Goal: Information Seeking & Learning: Learn about a topic

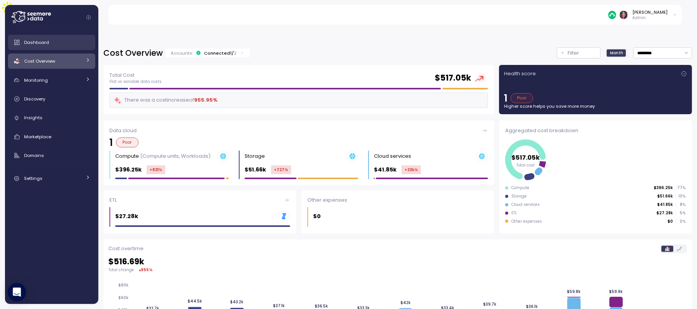
click at [62, 36] on link "Dashboard" at bounding box center [51, 42] width 87 height 15
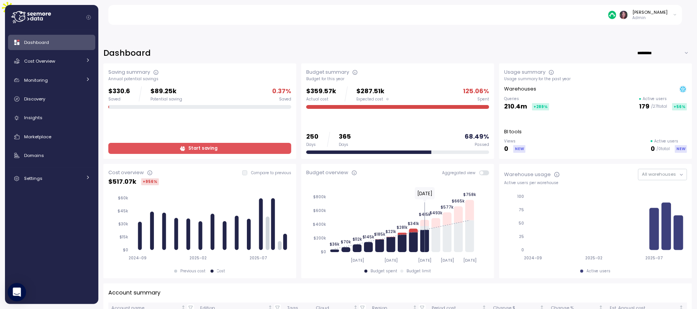
click at [200, 143] on span "Start saving" at bounding box center [202, 148] width 29 height 10
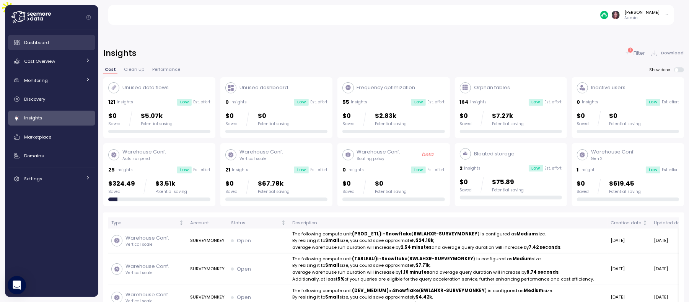
click at [47, 36] on link "Dashboard" at bounding box center [51, 42] width 87 height 15
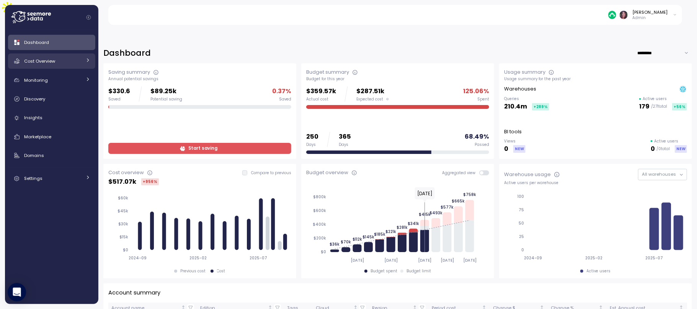
click at [60, 57] on div "Cost Overview" at bounding box center [52, 61] width 57 height 8
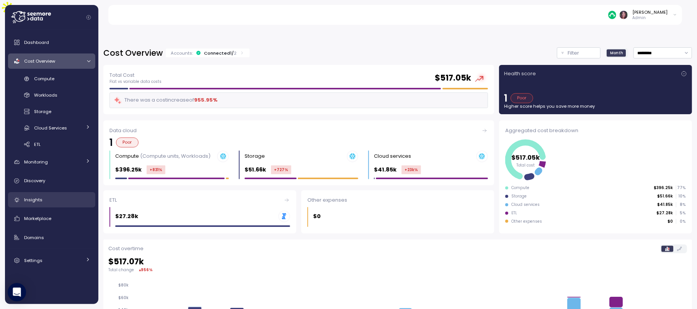
click at [44, 196] on div "Insights" at bounding box center [57, 200] width 66 height 8
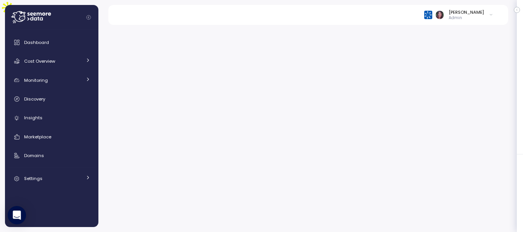
click at [115, 83] on div at bounding box center [310, 143] width 424 height 212
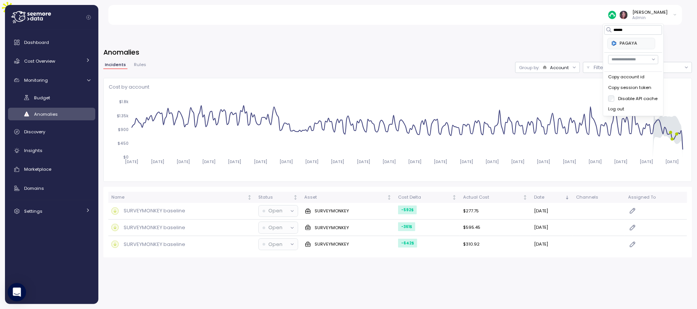
click at [48, 116] on span "Anomalies" at bounding box center [46, 114] width 24 height 6
click at [544, 62] on div "Group by: Account" at bounding box center [547, 67] width 65 height 11
click at [543, 81] on p "Compute unit" at bounding box center [544, 80] width 30 height 6
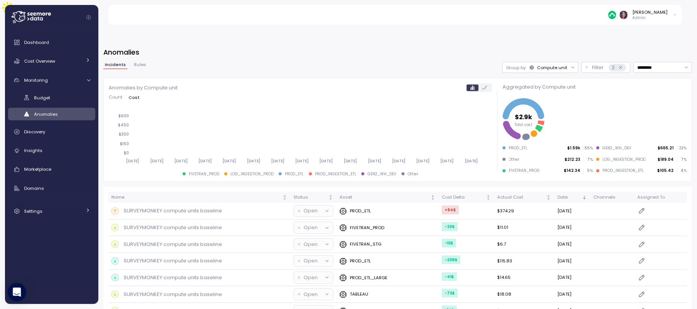
click at [529, 65] on div "Compute unit" at bounding box center [548, 68] width 38 height 6
click at [398, 18] on div "Elvire Lukov Admin" at bounding box center [399, 15] width 565 height 20
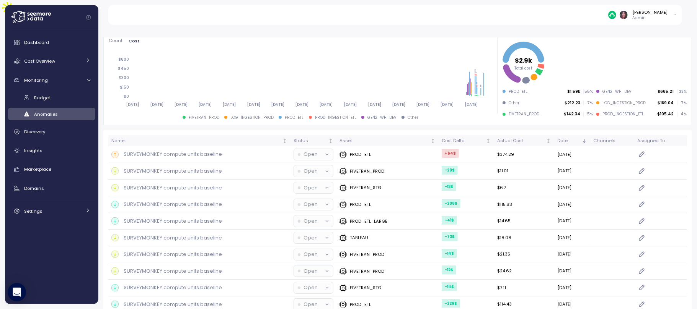
scroll to position [103, 0]
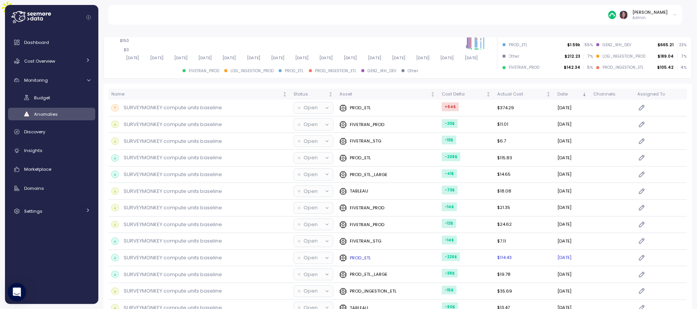
click at [200, 254] on p "SURVEYMONKEY compute units baseline" at bounding box center [173, 258] width 98 height 8
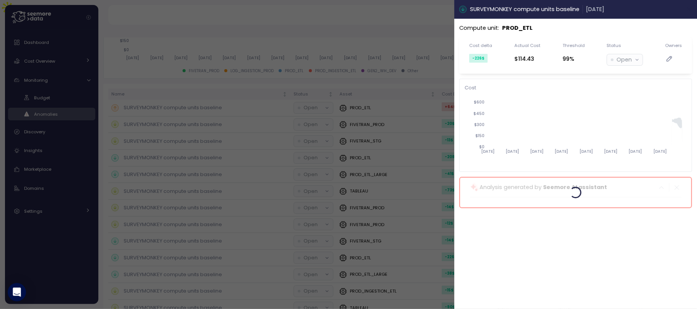
click at [690, 11] on icon "button" at bounding box center [688, 9] width 3 height 3
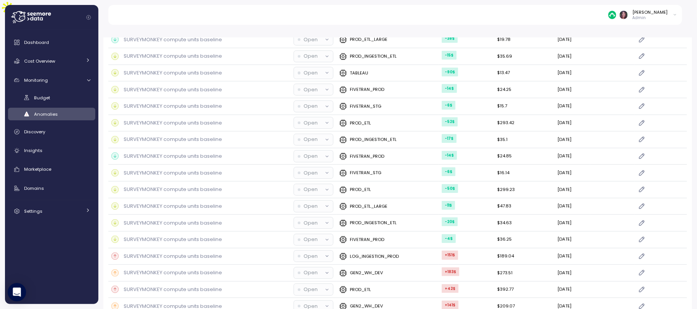
scroll to position [380, 0]
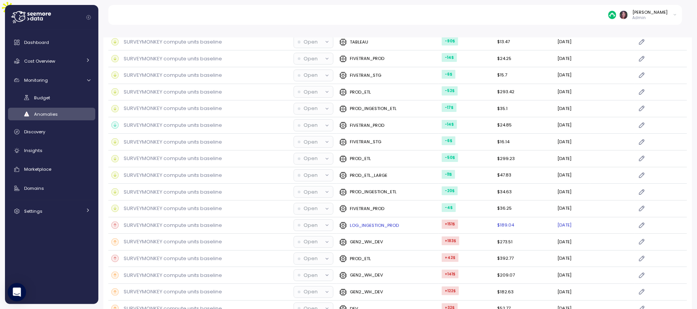
click at [451, 218] on td "+151 $" at bounding box center [465, 226] width 55 height 17
click at [441, 220] on div "+151 $" at bounding box center [449, 224] width 16 height 9
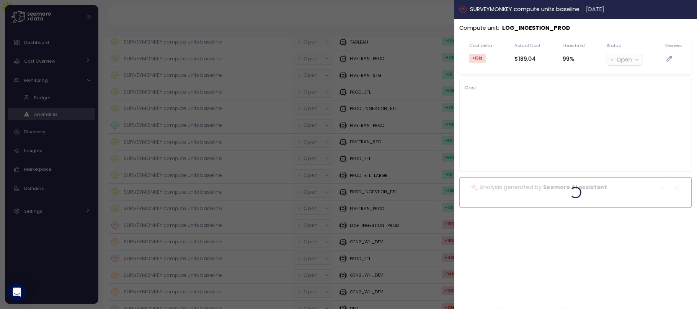
click at [688, 10] on icon "button" at bounding box center [688, 9] width 3 height 3
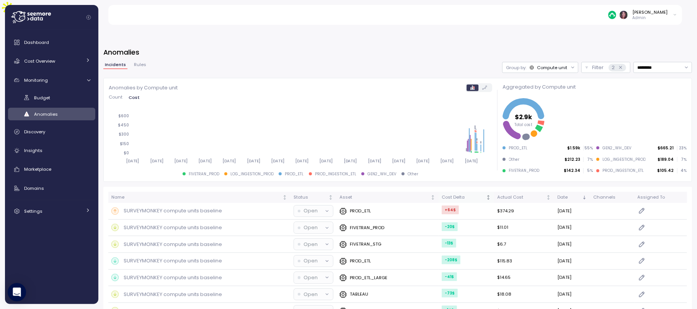
click at [456, 194] on div "Cost Delta" at bounding box center [462, 197] width 43 height 7
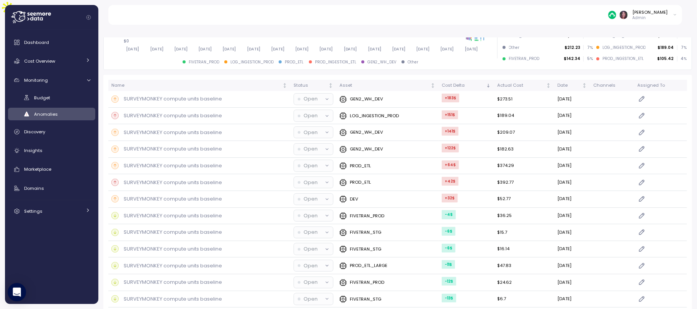
scroll to position [116, 0]
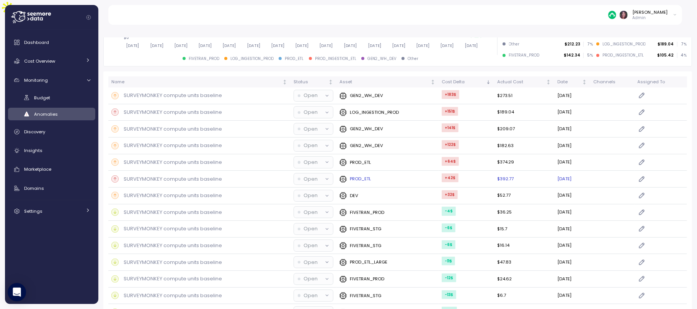
click at [192, 176] on p "SURVEYMONKEY compute units baseline" at bounding box center [173, 180] width 98 height 8
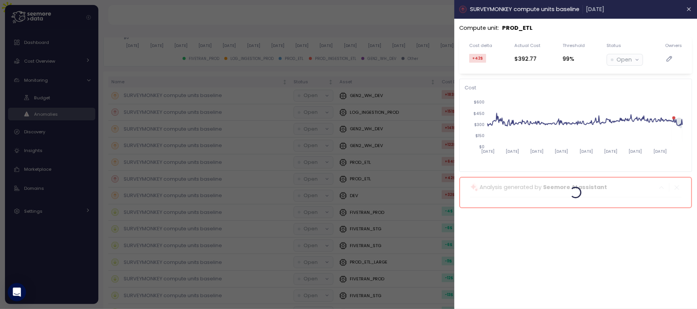
drag, startPoint x: 609, startPoint y: 99, endPoint x: 672, endPoint y: 142, distance: 76.4
click at [672, 142] on icon "2024-09-07 2024-10-23 2024-12-08 2025-01-23 2025-03-10 2025-04-25 2025-06-10 20…" at bounding box center [574, 131] width 221 height 72
click at [627, 93] on div "Cost 2024-09-07 2024-10-23 2024-12-08 2025-01-23 2025-03-10 2025-04-25 2025-06-…" at bounding box center [575, 125] width 222 height 83
drag, startPoint x: 683, startPoint y: 126, endPoint x: 642, endPoint y: 115, distance: 42.3
click at [640, 115] on icon "2024-09-07 2024-10-23 2024-12-08 2025-01-23 2025-03-10 2025-04-25 2025-06-10 20…" at bounding box center [574, 131] width 221 height 72
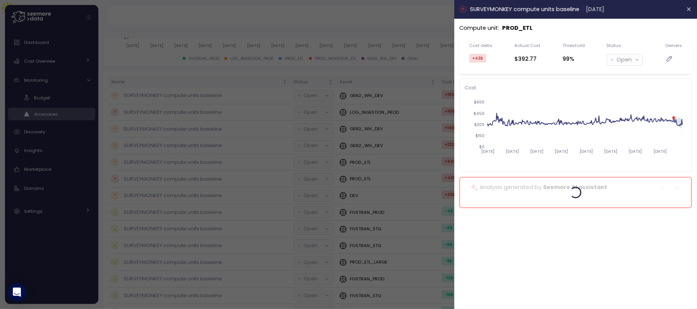
drag, startPoint x: 661, startPoint y: 99, endPoint x: 692, endPoint y: 118, distance: 36.7
click at [692, 118] on div "Compute unit : PROD_ETL Cost delta +42 $ Actual Cost $392.77 Threshold 99% Stat…" at bounding box center [575, 164] width 243 height 291
click at [660, 111] on icon "2024-09-07 2024-10-23 2024-12-08 2025-01-23 2025-03-10 2025-04-25 2025-06-10 20…" at bounding box center [574, 131] width 221 height 72
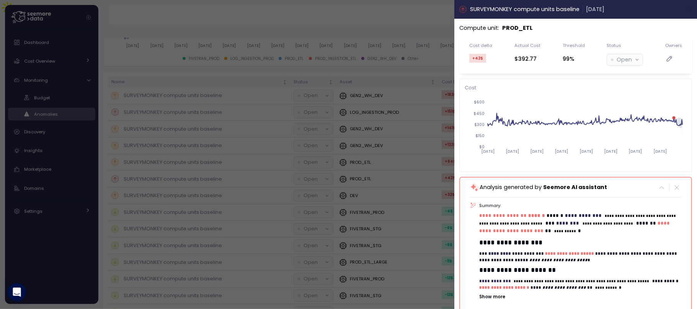
click at [684, 8] on button "button" at bounding box center [688, 9] width 9 height 9
click at [686, 9] on icon "button" at bounding box center [689, 9] width 6 height 6
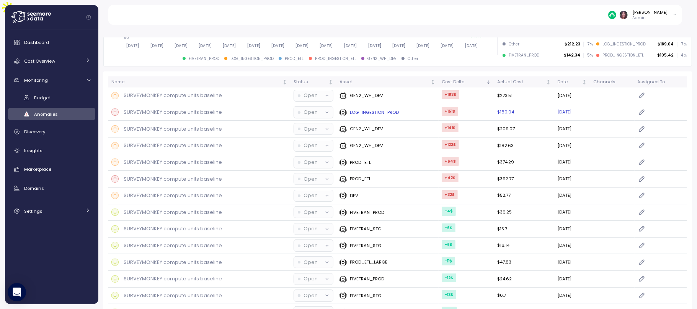
scroll to position [174, 0]
